Goal: Task Accomplishment & Management: Use online tool/utility

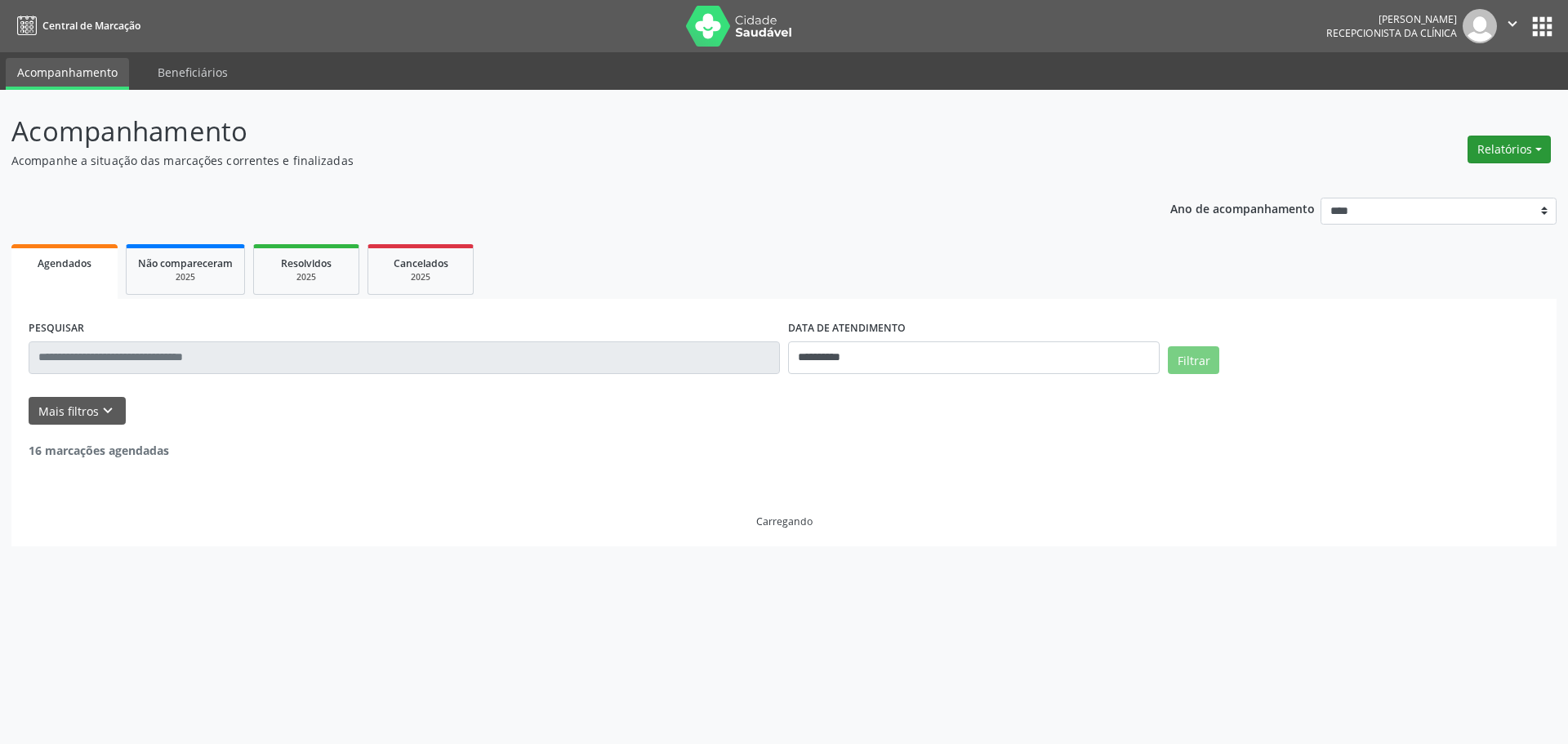
click at [1492, 158] on button "Relatórios" at bounding box center [1509, 149] width 83 height 27
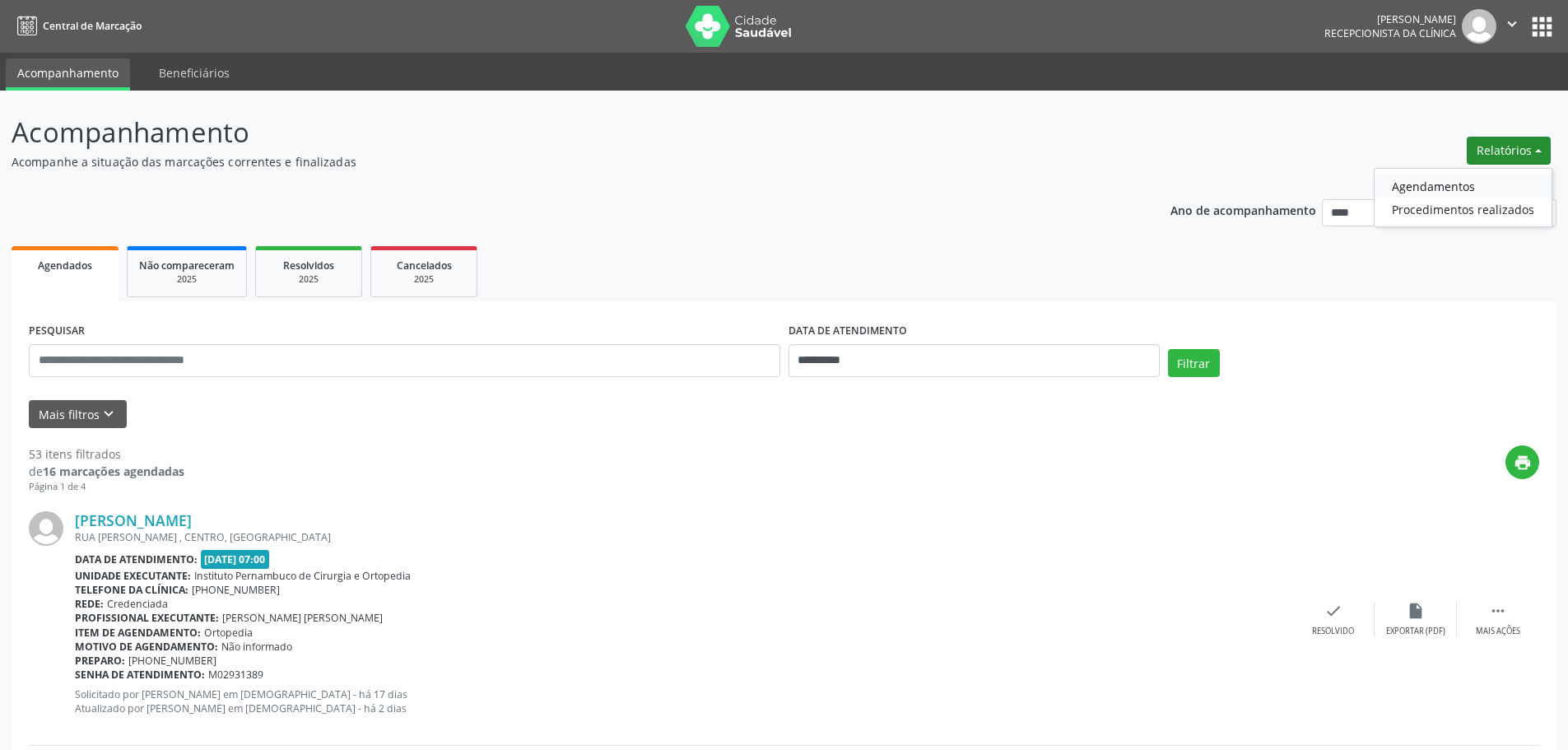
click at [1486, 182] on link "Agendamentos" at bounding box center [1463, 186] width 177 height 23
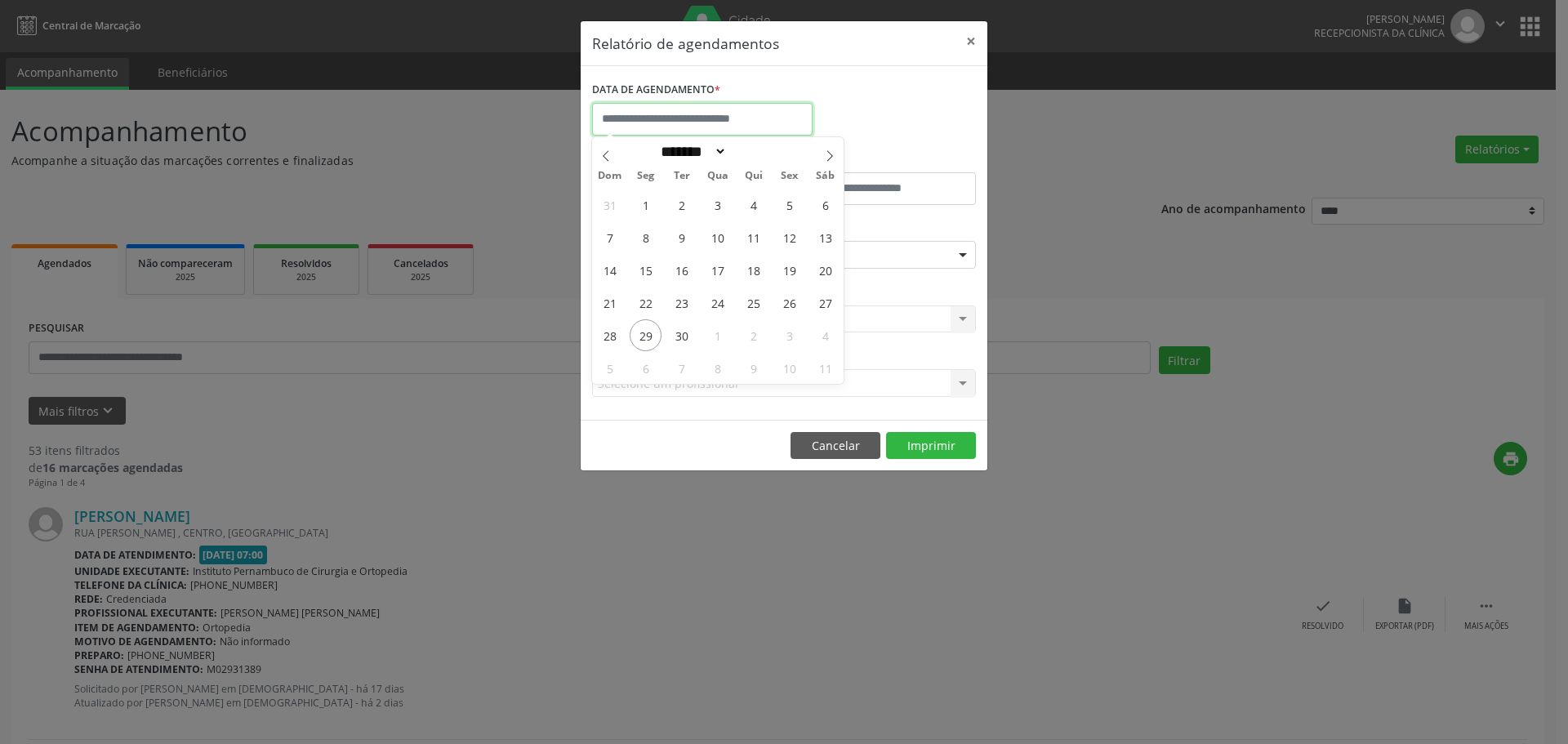
click at [767, 113] on input "text" at bounding box center [702, 119] width 221 height 33
click at [835, 155] on icon at bounding box center [830, 156] width 11 height 11
select select "*"
click at [714, 272] on span "15" at bounding box center [717, 270] width 32 height 32
type input "**********"
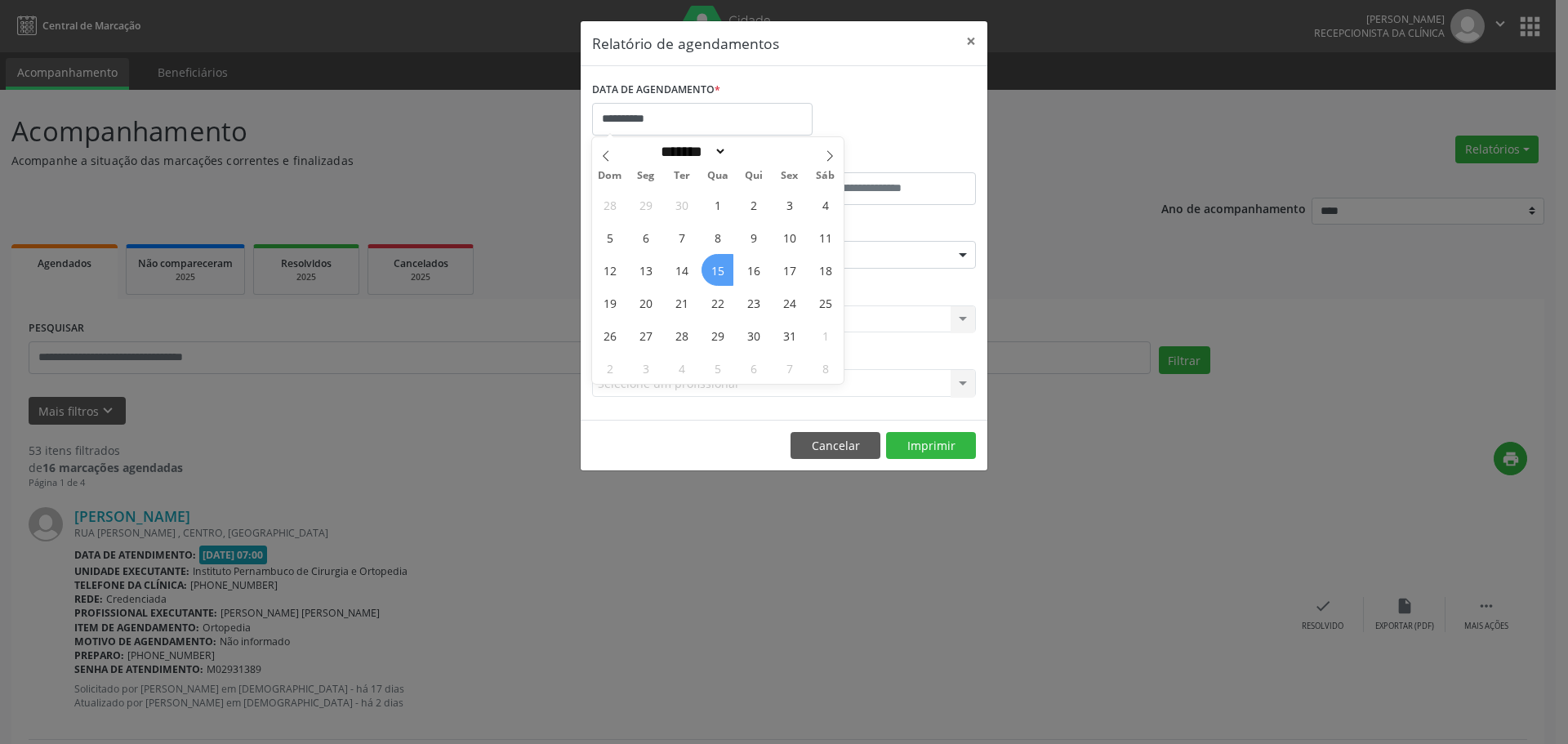
click at [714, 272] on span "15" at bounding box center [717, 270] width 32 height 32
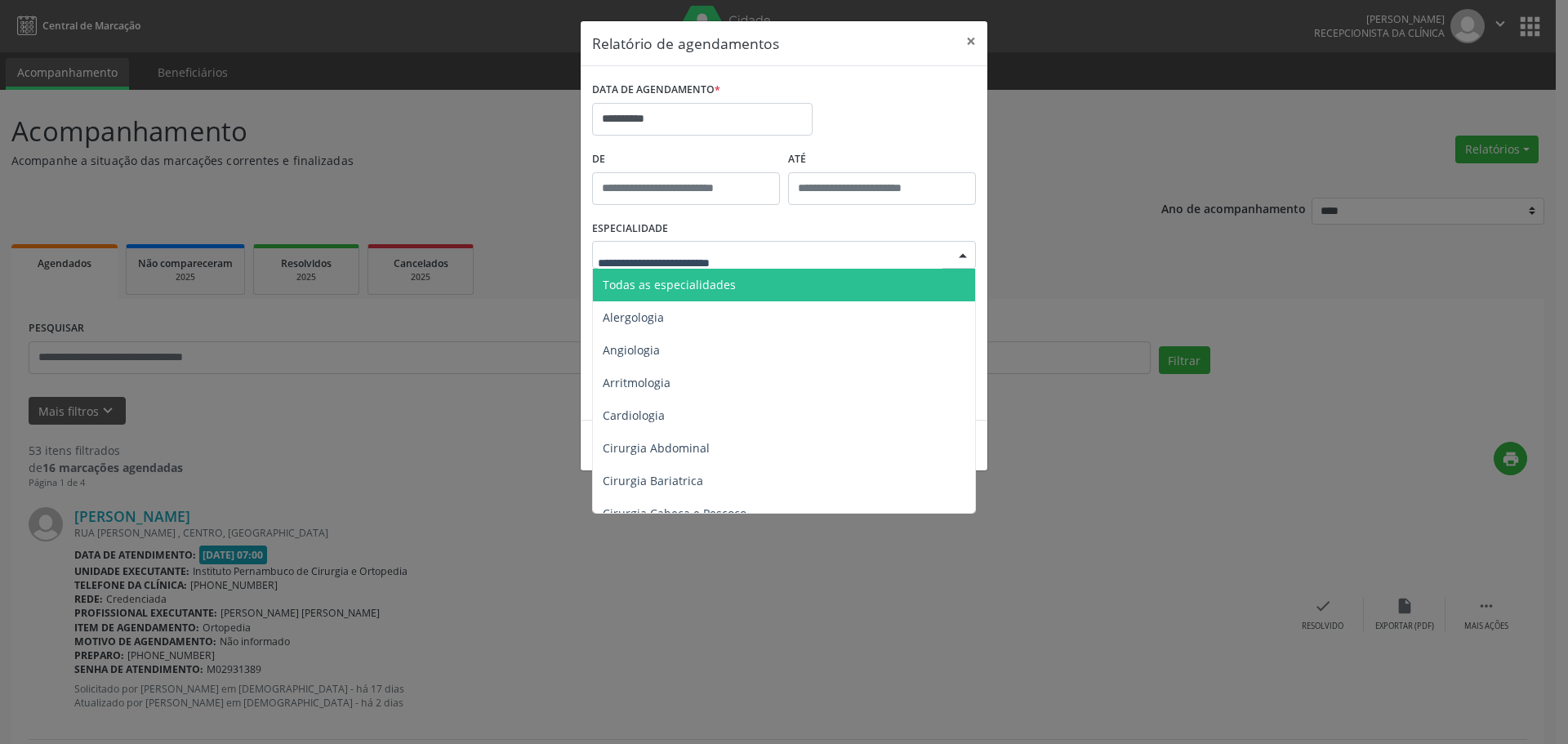
click at [712, 282] on span "Todas as especialidades" at bounding box center [669, 284] width 133 height 15
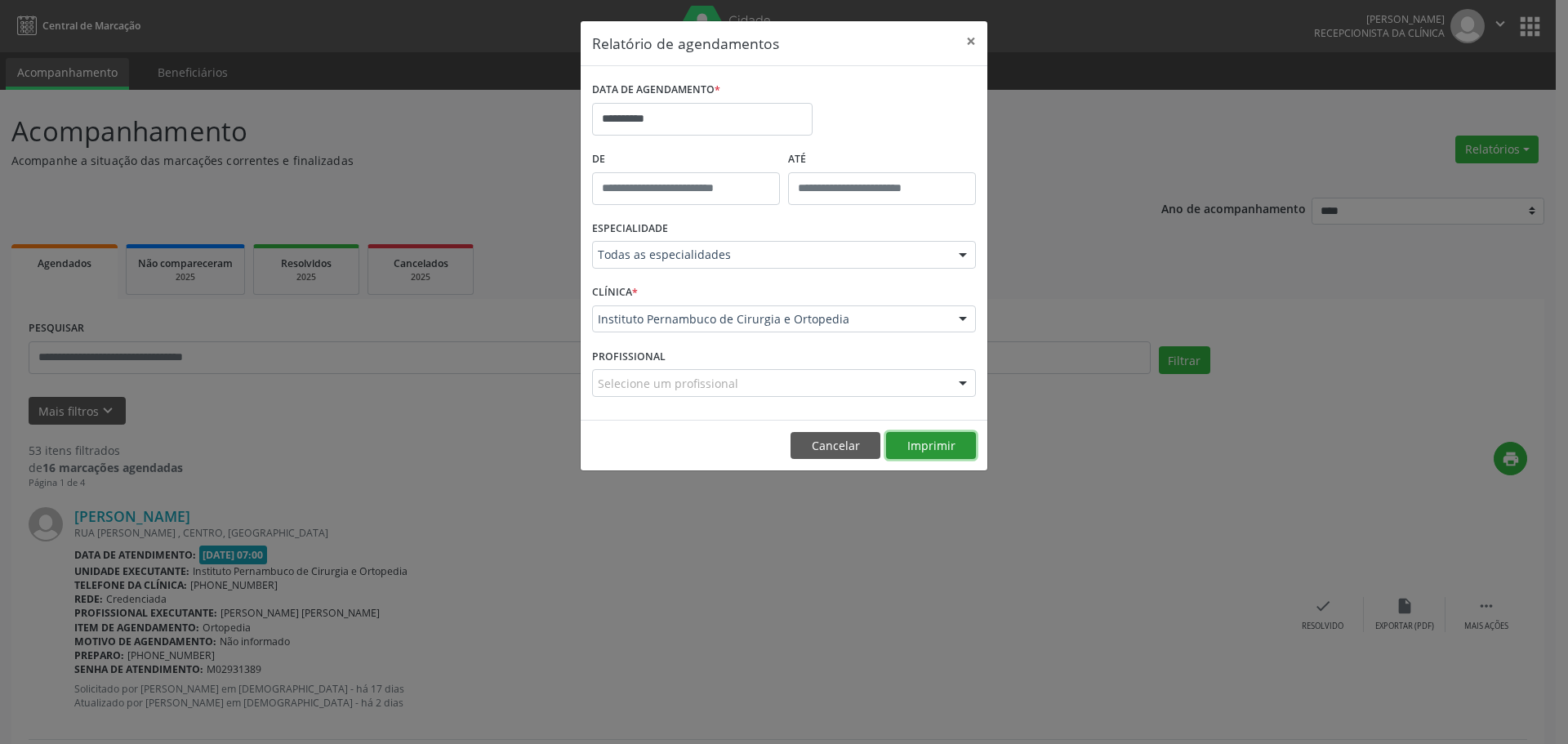
click at [944, 455] on button "Imprimir" at bounding box center [931, 446] width 90 height 27
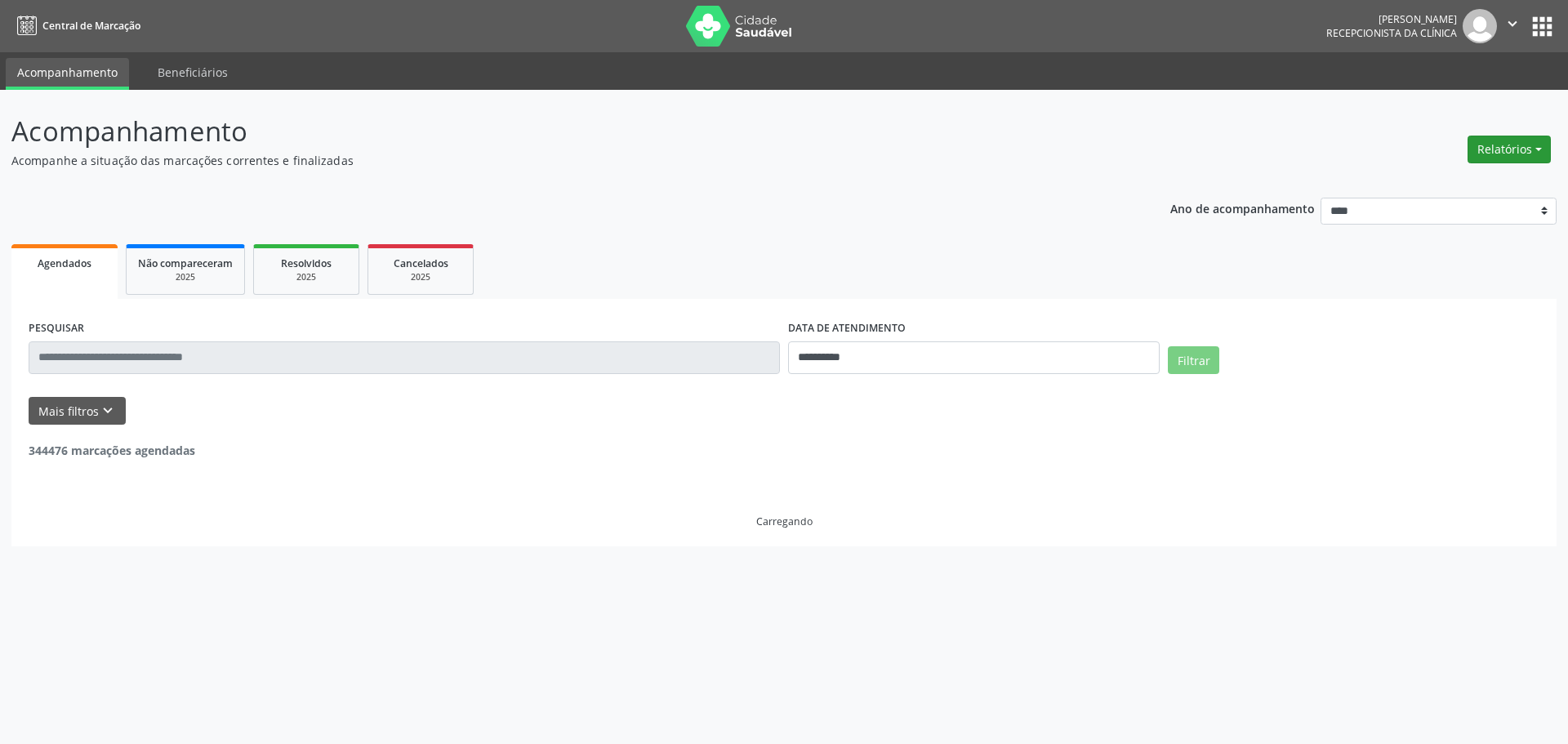
click at [1509, 145] on button "Relatórios" at bounding box center [1509, 149] width 83 height 27
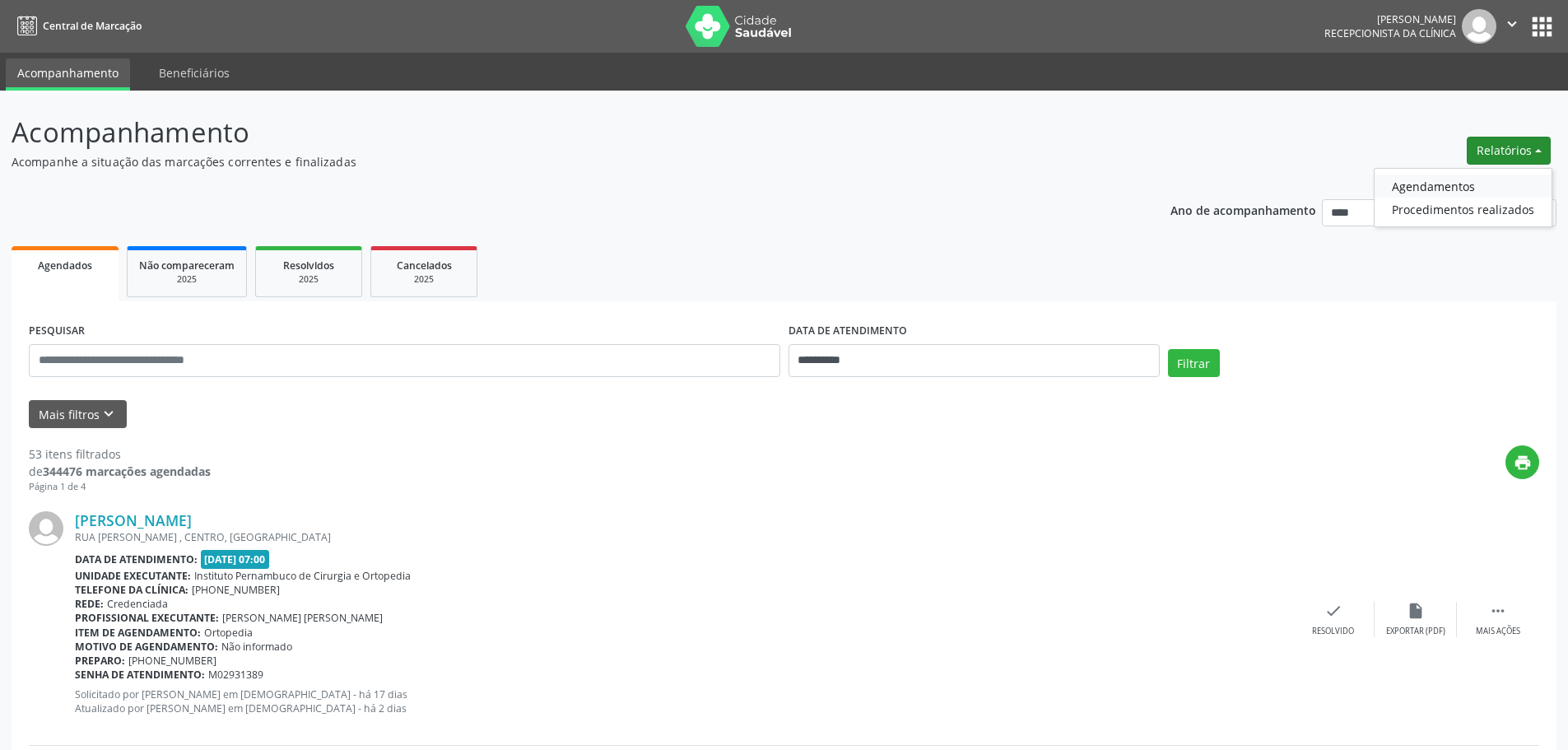
click at [1441, 181] on link "Agendamentos" at bounding box center [1463, 186] width 177 height 23
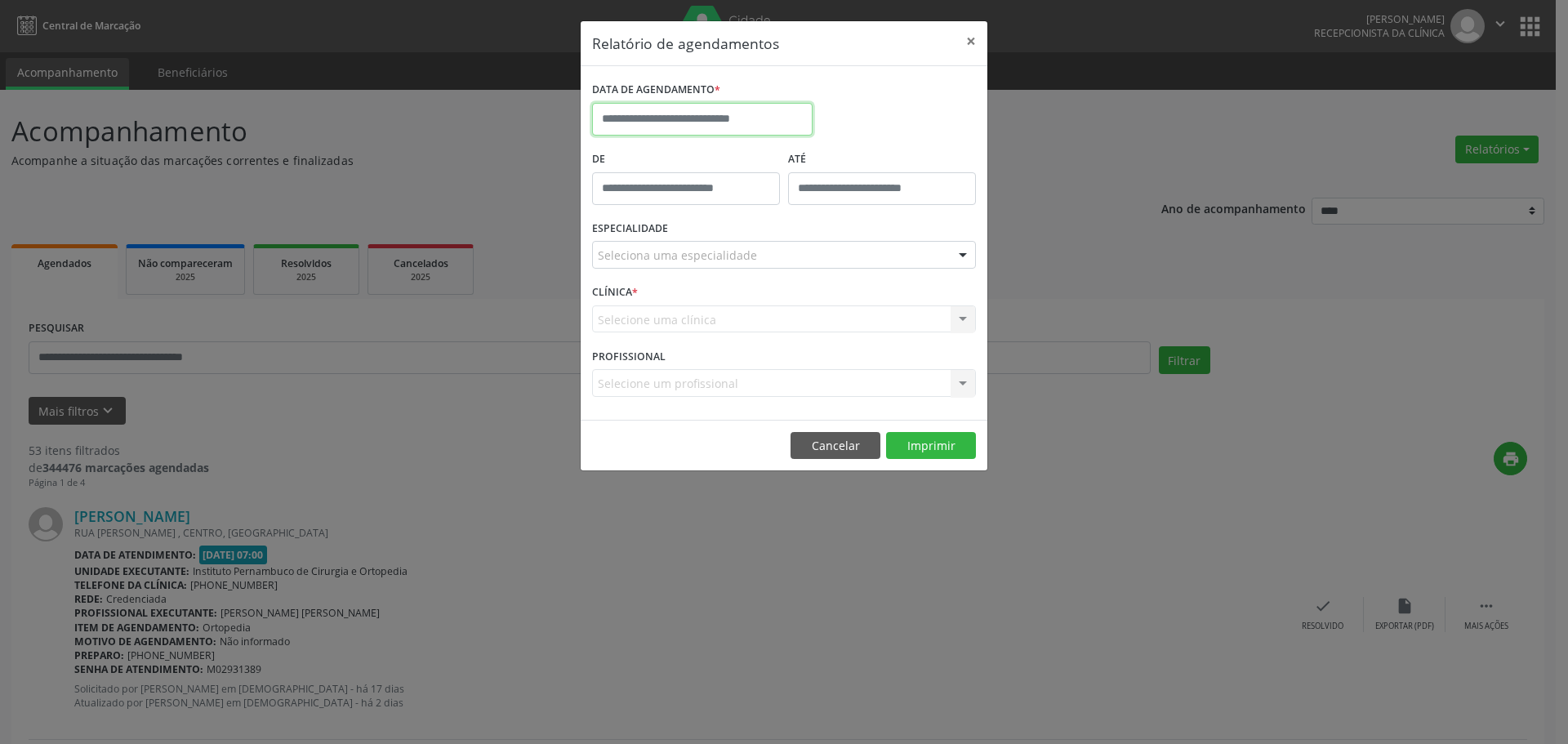
click at [737, 134] on body "**********" at bounding box center [784, 372] width 1568 height 744
click at [830, 160] on icon at bounding box center [830, 156] width 11 height 11
select select "*"
click at [649, 307] on span "20" at bounding box center [646, 303] width 32 height 32
type input "**********"
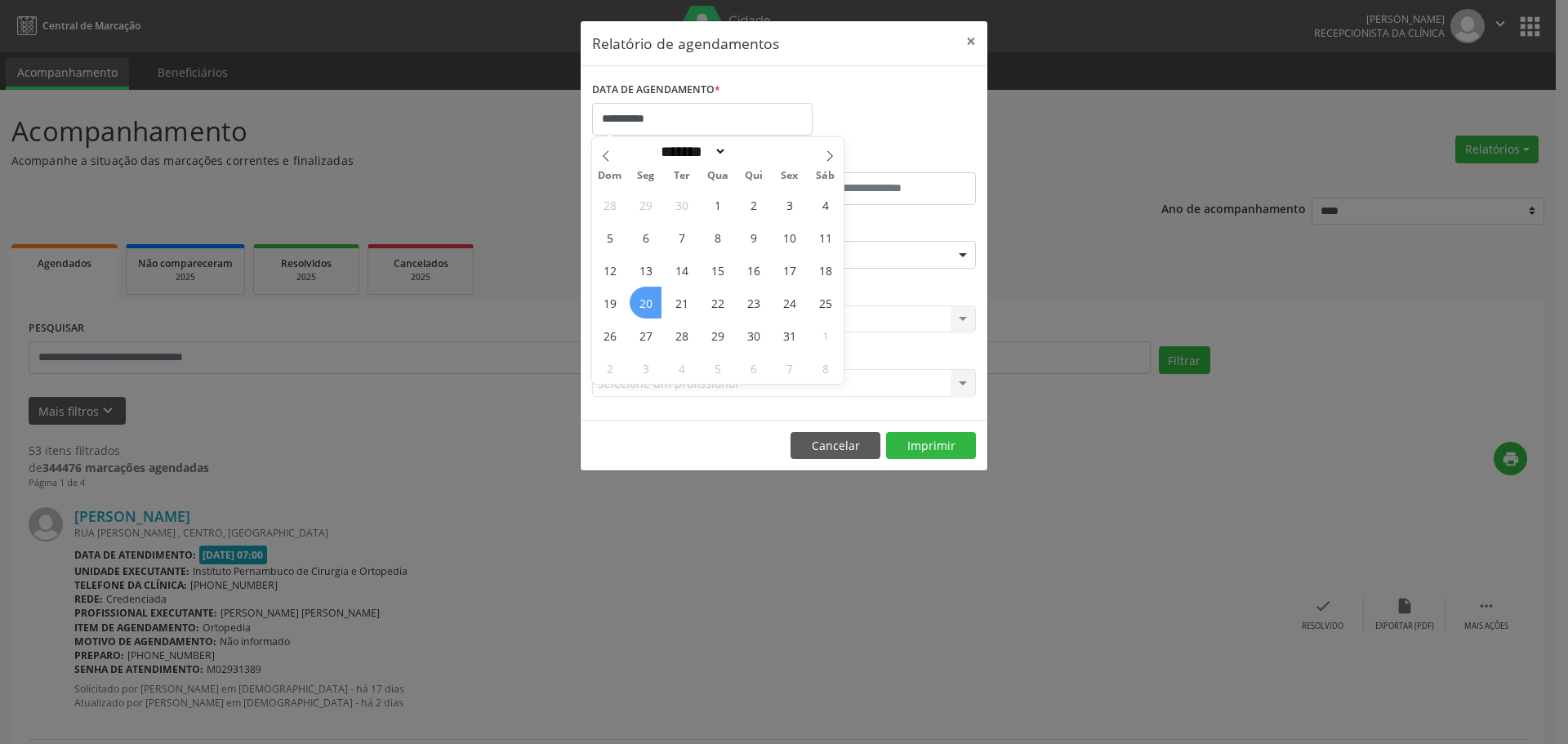
click at [649, 307] on span "20" at bounding box center [646, 303] width 32 height 32
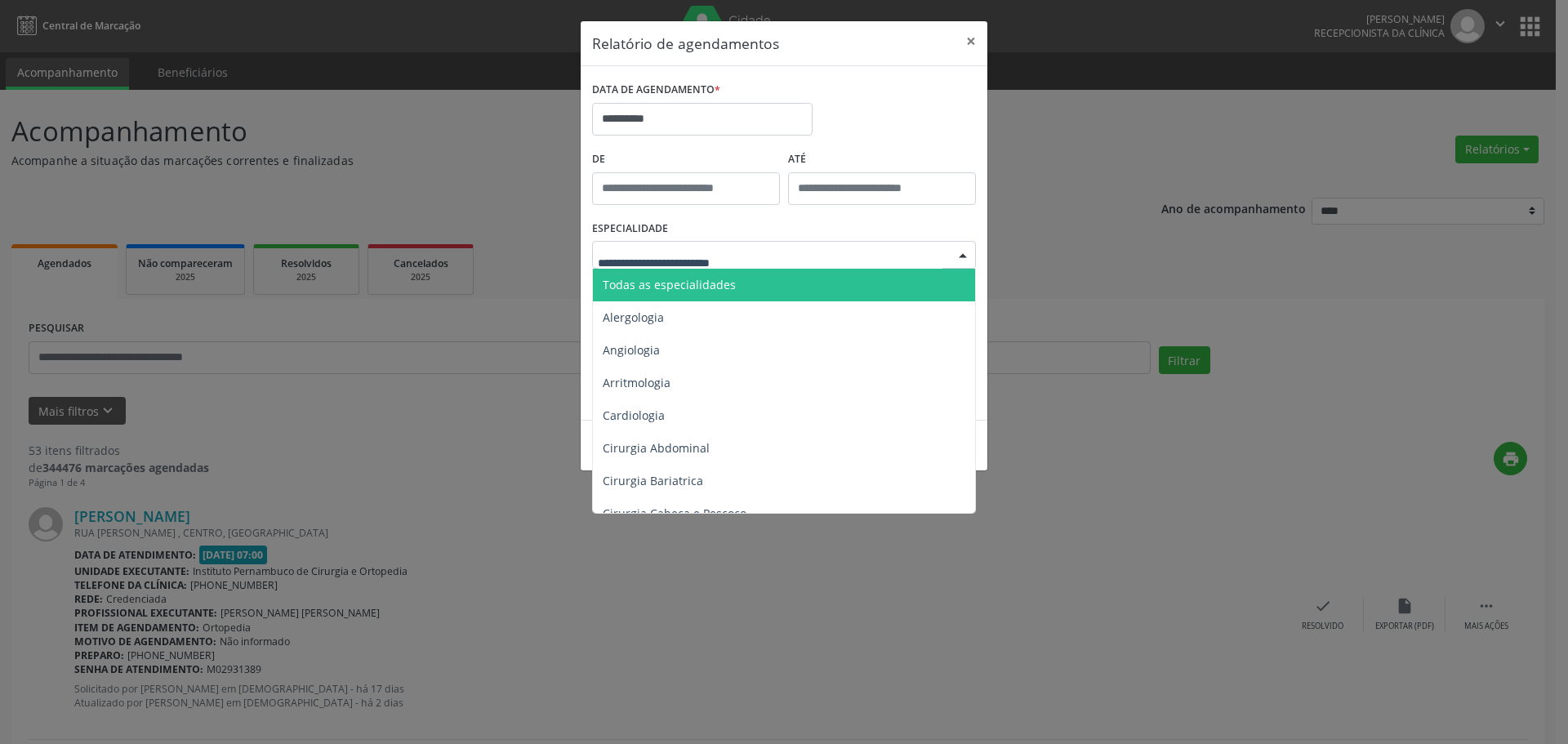
click at [717, 278] on span "Todas as especialidades" at bounding box center [669, 284] width 133 height 15
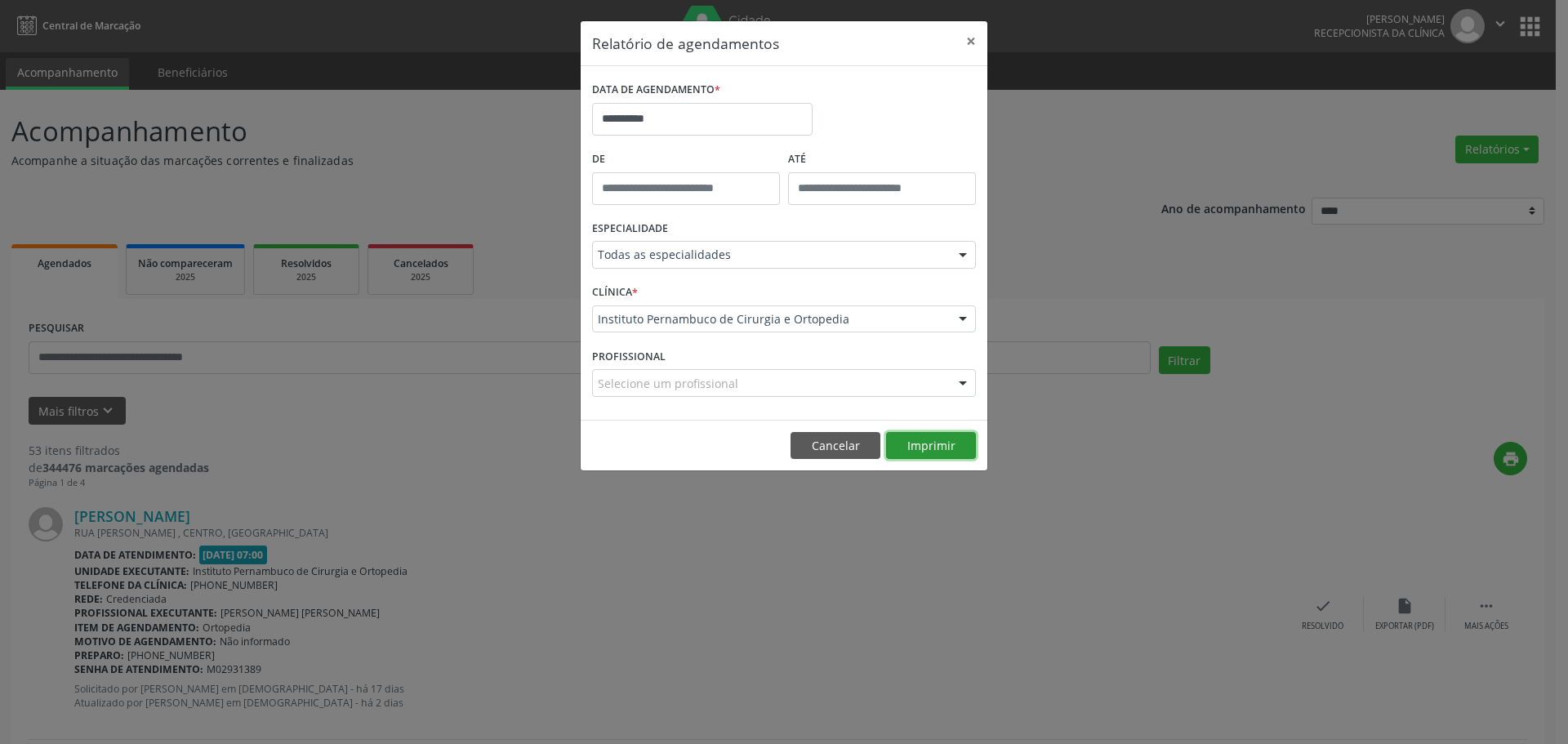
click at [960, 453] on button "Imprimir" at bounding box center [931, 446] width 90 height 27
